Goal: Task Accomplishment & Management: Manage account settings

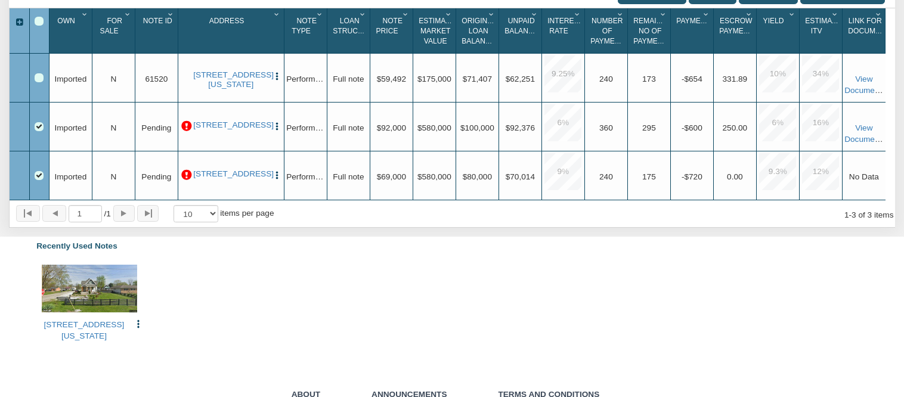
scroll to position [234, 0]
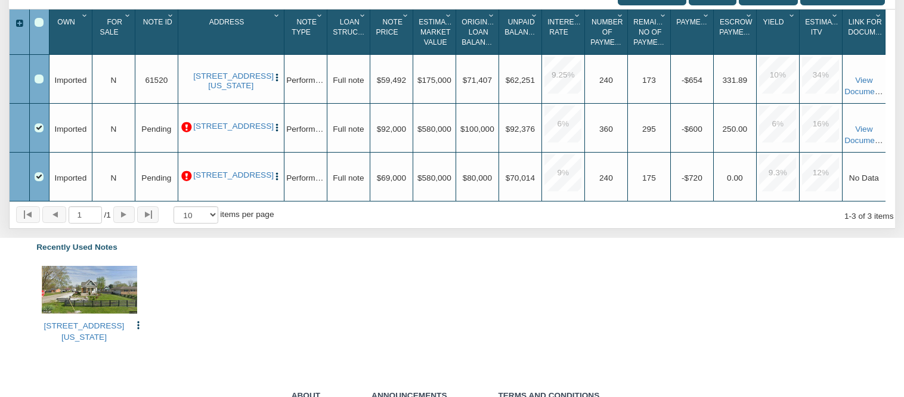
click at [559, 316] on div "[STREET_ADDRESS][US_STATE] Edit Copy to My Dashboard Update Info Delete Exit St…" at bounding box center [452, 304] width 846 height 91
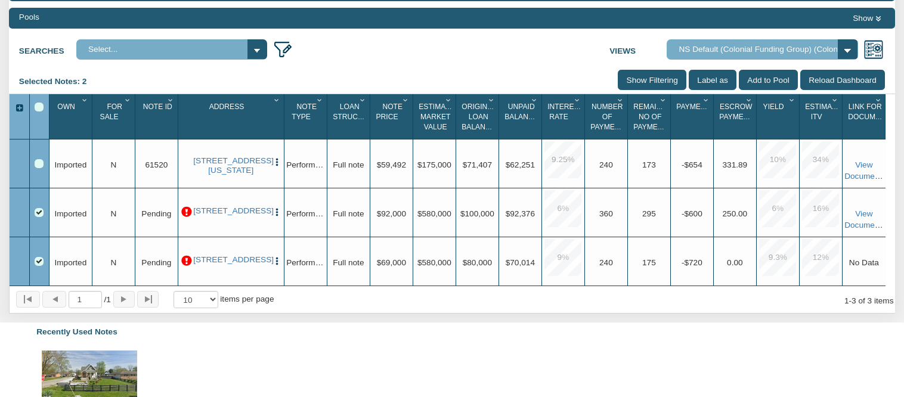
scroll to position [224, 0]
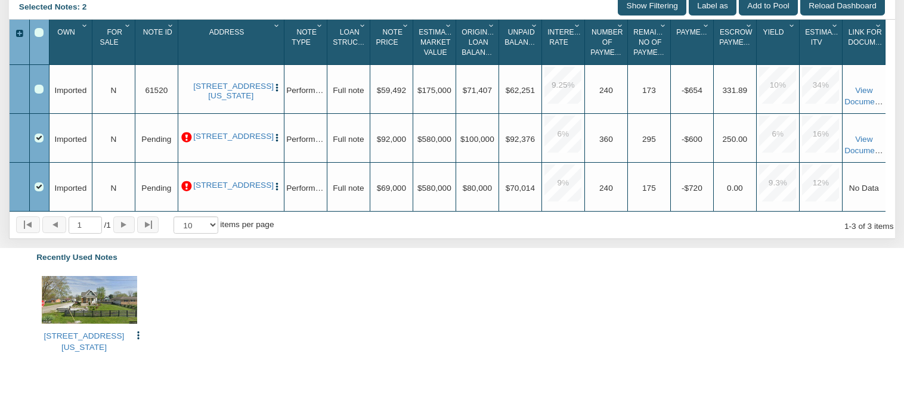
click at [39, 141] on div "Row 2, Row Selection Checkbox" at bounding box center [39, 138] width 9 height 9
click at [42, 140] on div "Row 2, Row Selection Checkbox" at bounding box center [39, 138] width 9 height 9
click at [231, 132] on link "[STREET_ADDRESS]" at bounding box center [230, 137] width 75 height 10
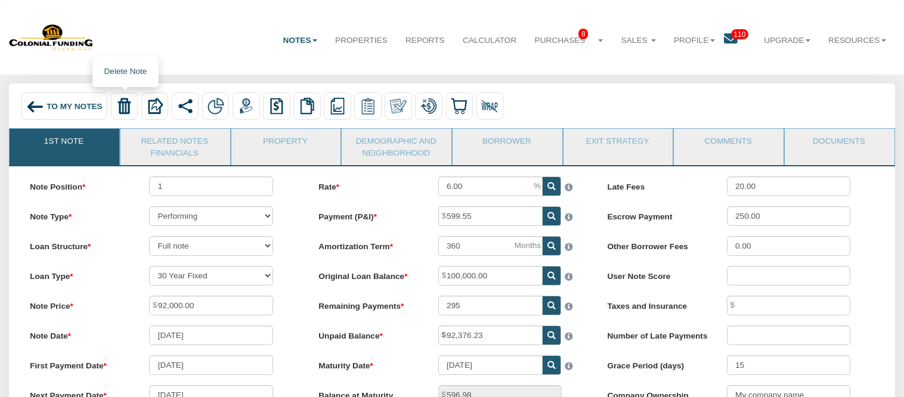
click at [124, 109] on img at bounding box center [124, 106] width 17 height 17
click at [139, 134] on link "Delete with property" at bounding box center [164, 133] width 104 height 16
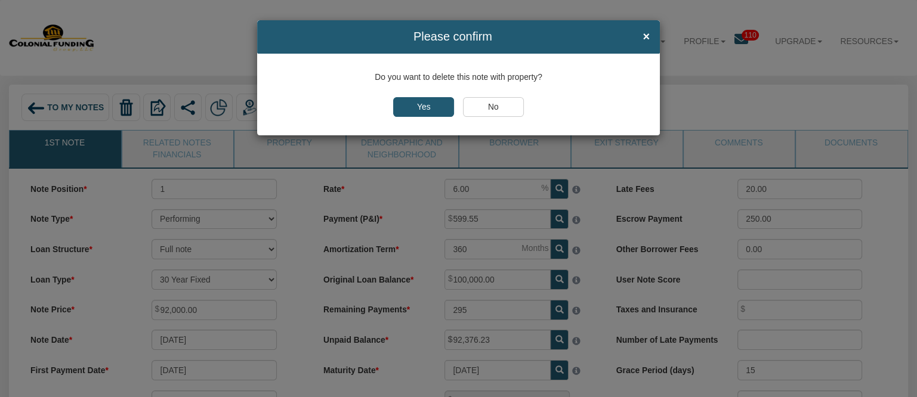
click at [434, 104] on input "Yes" at bounding box center [423, 107] width 60 height 20
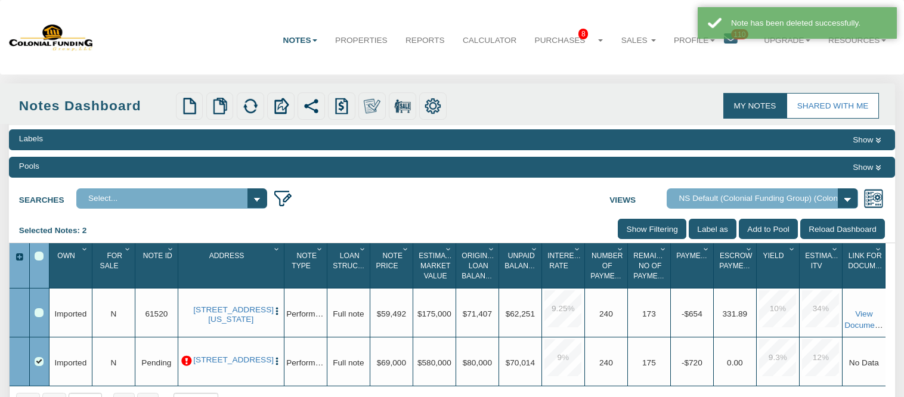
scroll to position [149, 0]
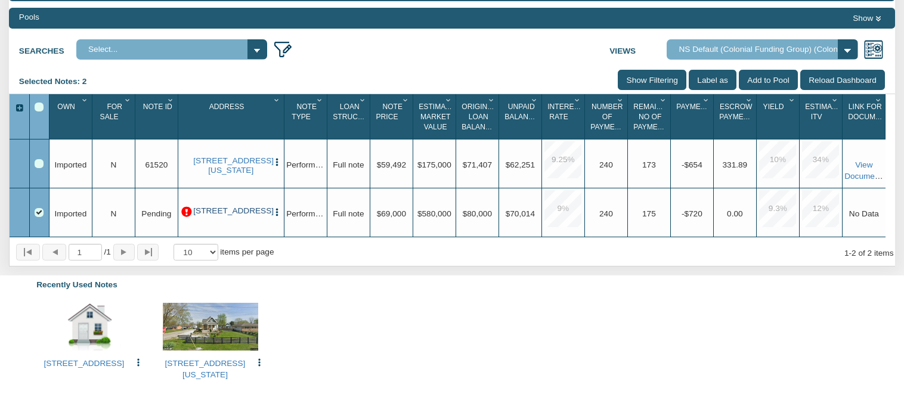
click at [228, 209] on link "[STREET_ADDRESS]" at bounding box center [230, 211] width 75 height 10
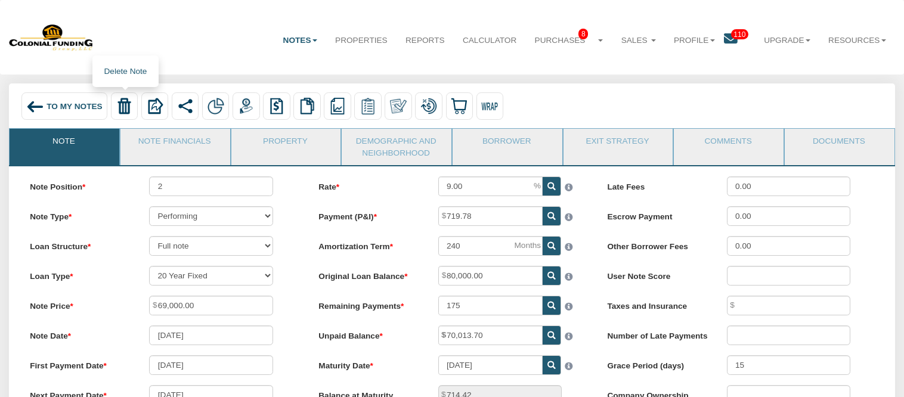
click at [128, 107] on img at bounding box center [124, 106] width 17 height 17
click at [153, 132] on link "Delete with property" at bounding box center [164, 133] width 104 height 16
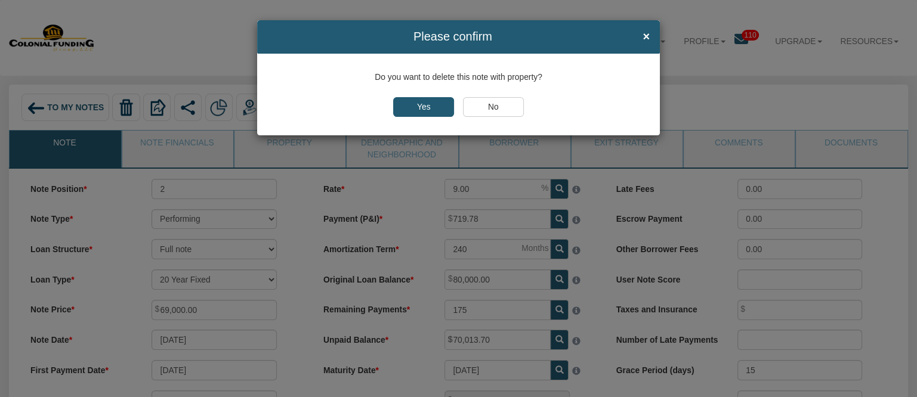
click at [431, 110] on input "Yes" at bounding box center [423, 107] width 60 height 20
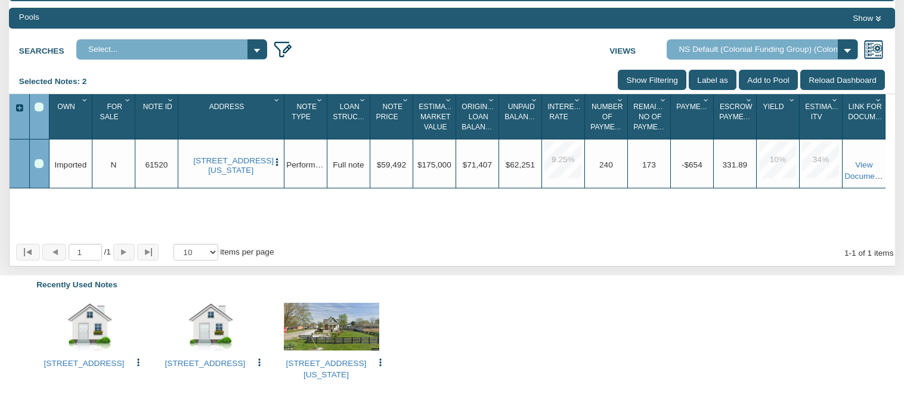
scroll to position [74, 0]
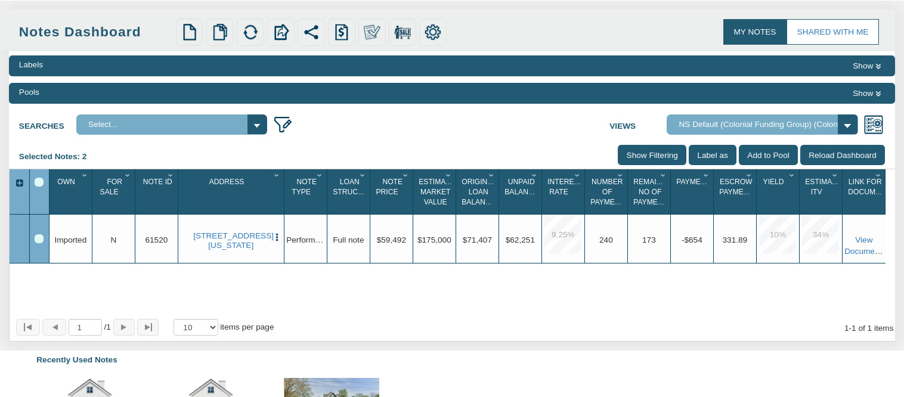
click at [259, 122] on select "Select..." at bounding box center [171, 125] width 191 height 20
click at [258, 125] on select "Select..." at bounding box center [171, 125] width 191 height 20
drag, startPoint x: 852, startPoint y: 1, endPoint x: 520, endPoint y: 27, distance: 333.8
click at [520, 24] on div "Upload Notes Upload NODs Verify Mapping Upload Results" at bounding box center [384, 31] width 425 height 27
